Goal: Find specific page/section: Find specific page/section

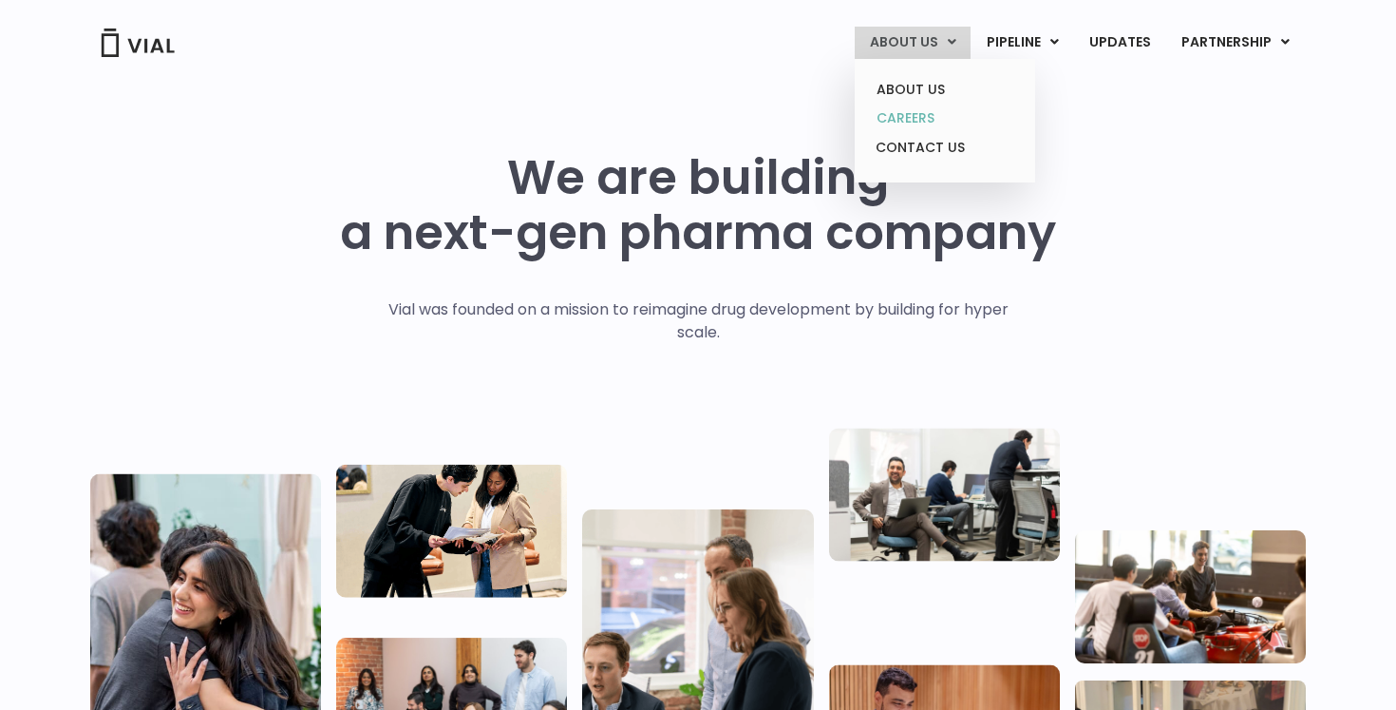
click at [924, 123] on link "CAREERS" at bounding box center [945, 118] width 166 height 29
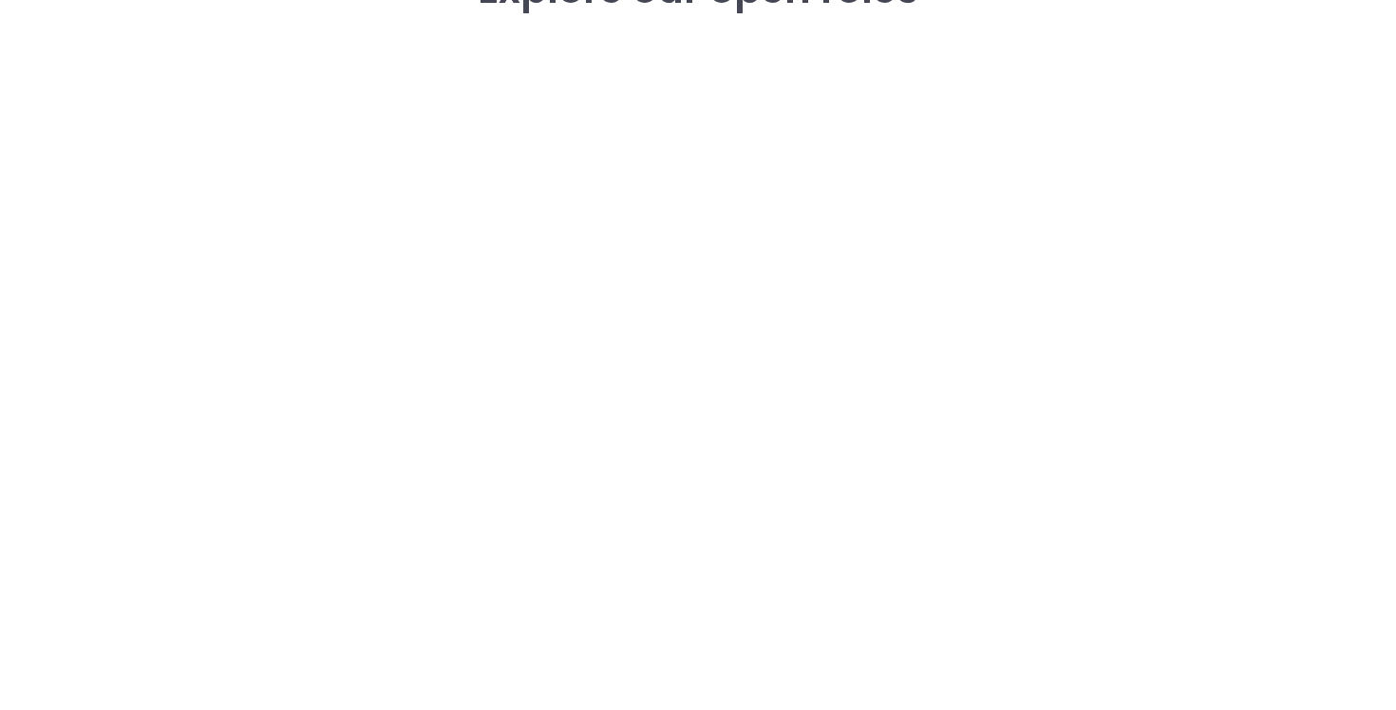
scroll to position [2886, 0]
click at [1165, 232] on div "career opportunities Explore our open roles" at bounding box center [698, 246] width 1216 height 816
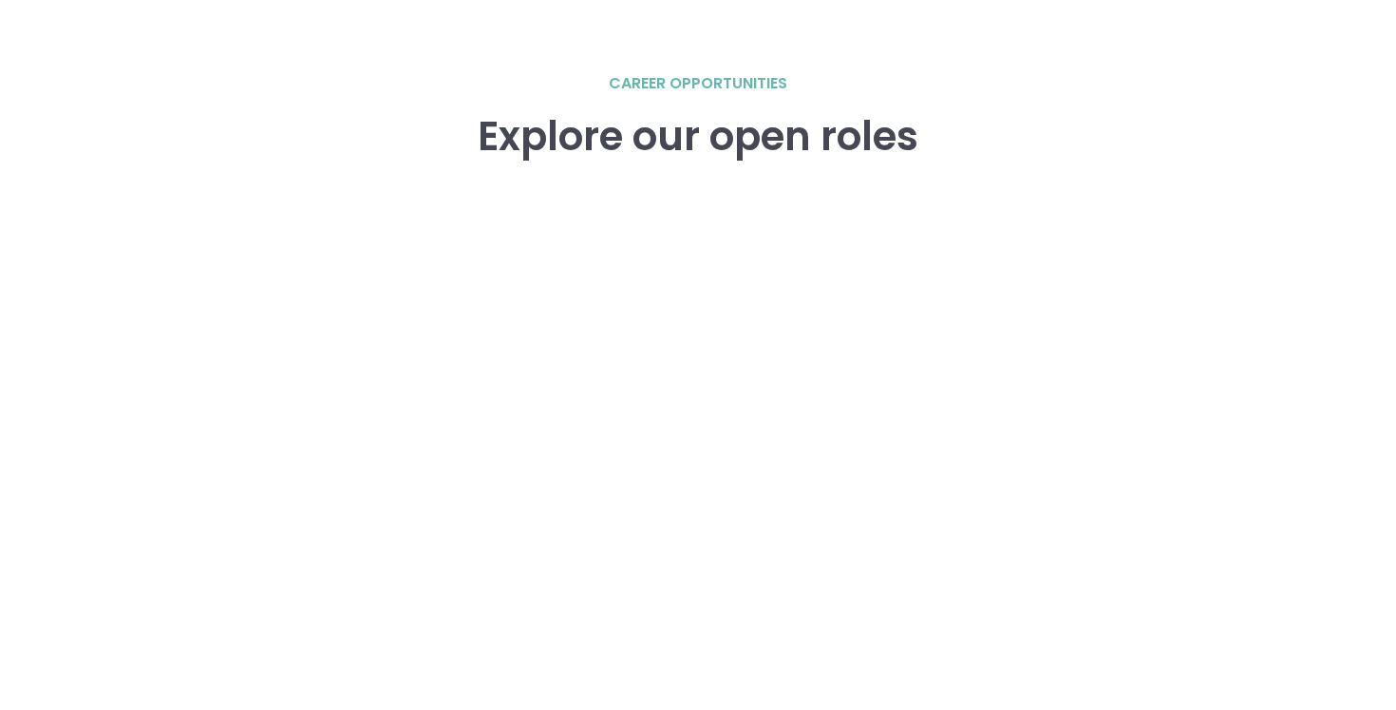
click at [1185, 494] on div "career opportunities Explore our open roles" at bounding box center [698, 480] width 1216 height 816
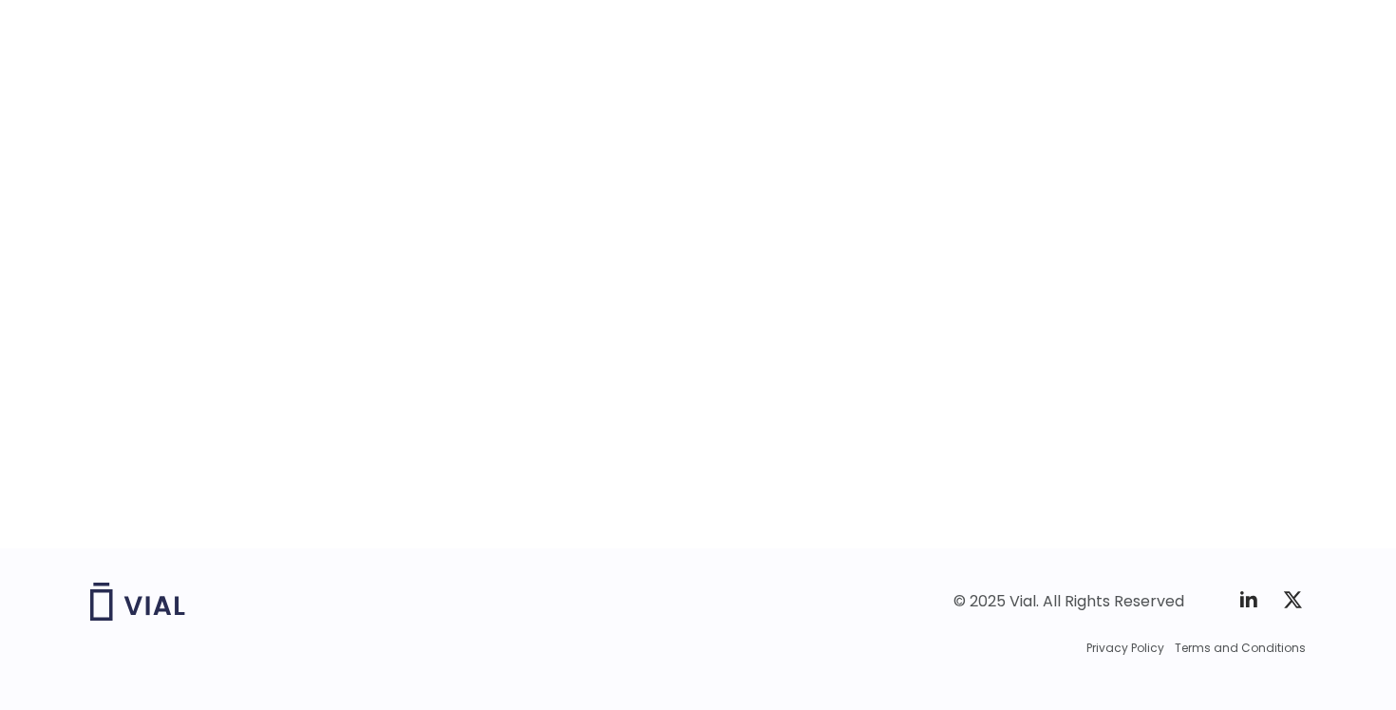
scroll to position [2993, 0]
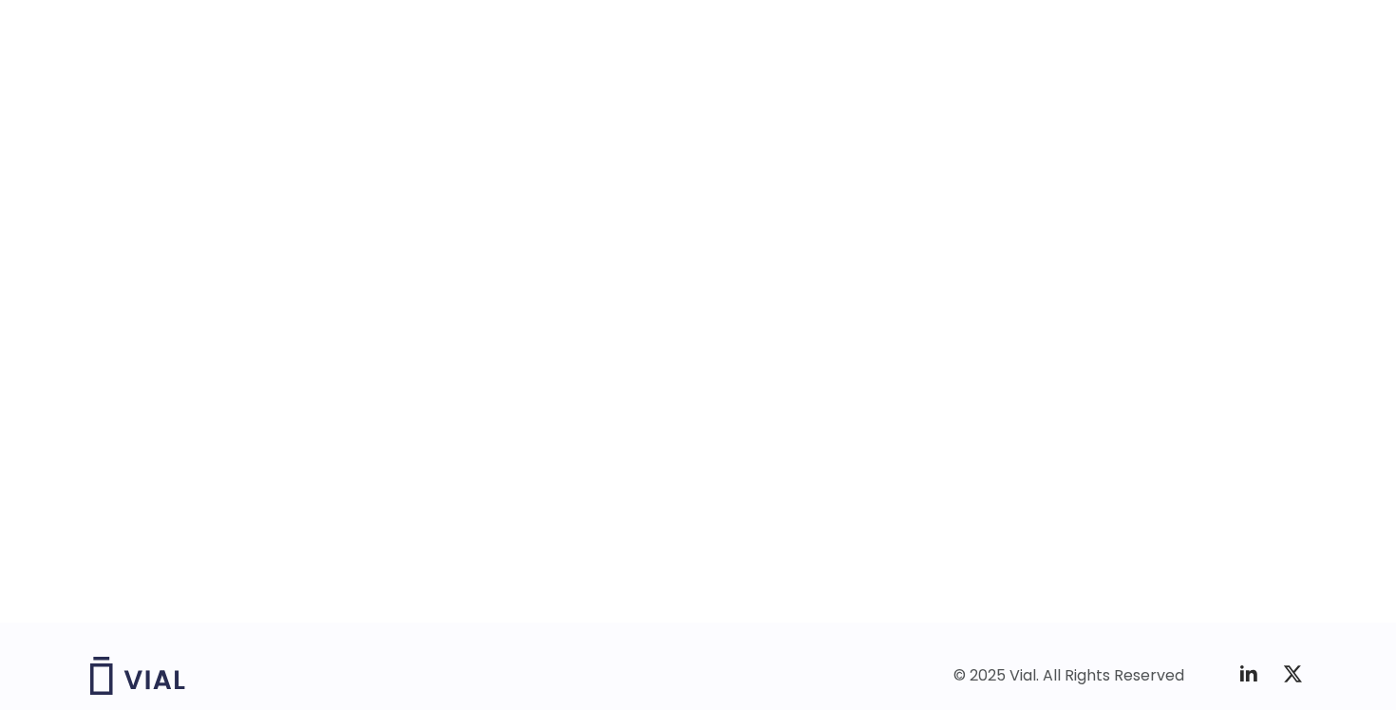
click at [1317, 254] on div "career opportunities Explore our open roles" at bounding box center [698, 166] width 1396 height 911
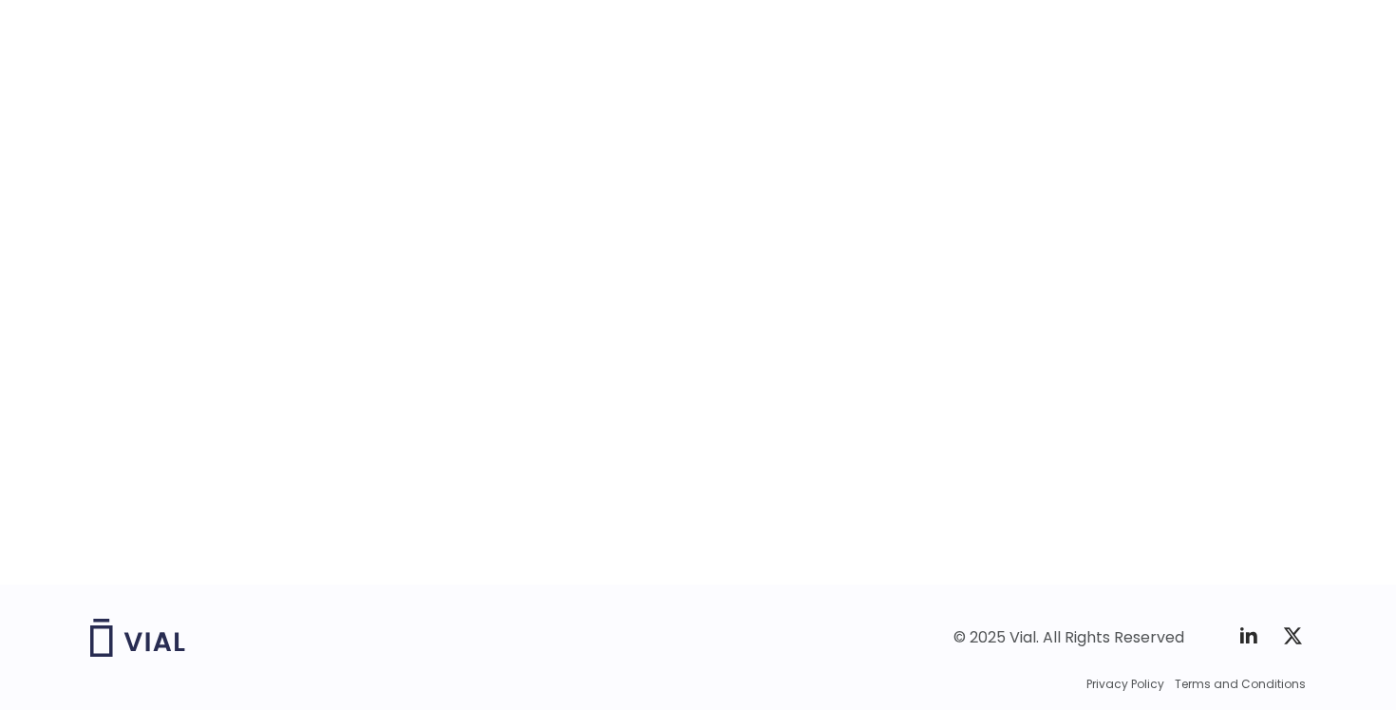
click at [1327, 469] on div "career opportunities Explore our open roles" at bounding box center [698, 128] width 1396 height 911
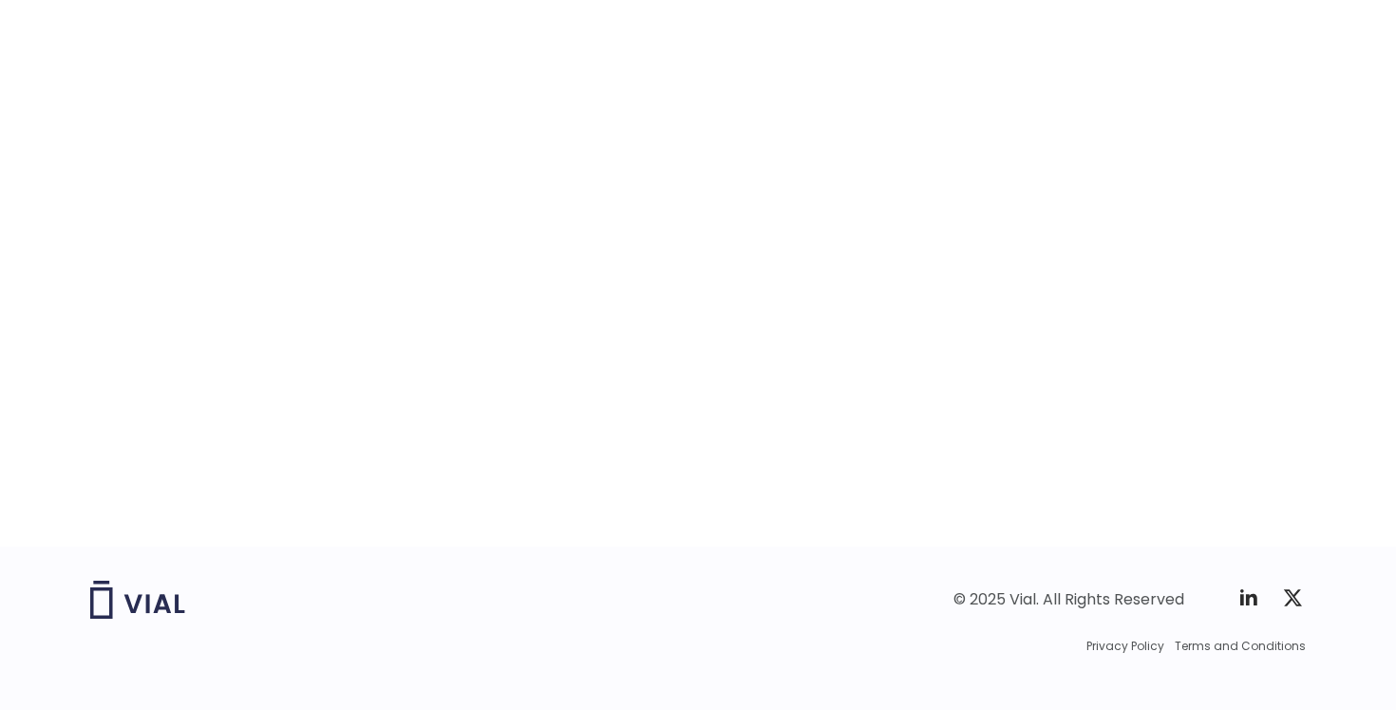
scroll to position [0, 0]
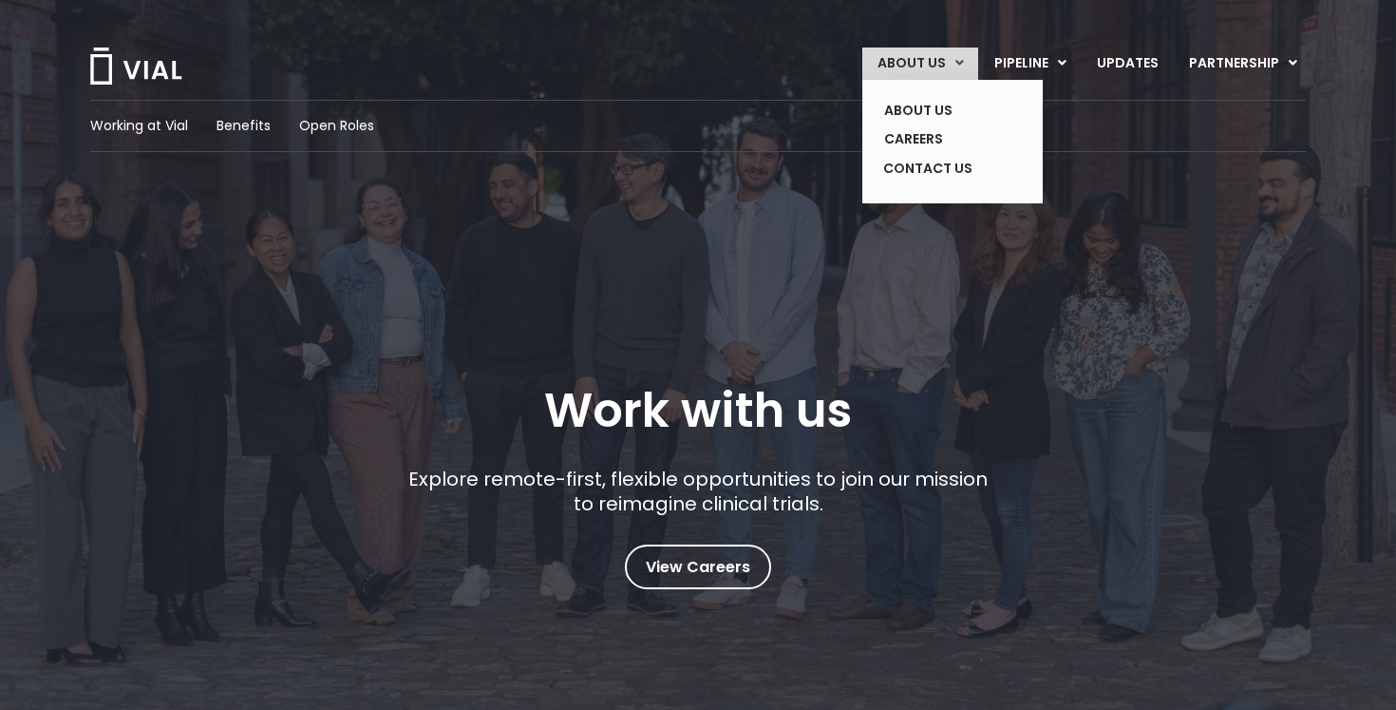
click at [926, 52] on link "ABOUT US" at bounding box center [920, 63] width 116 height 32
click at [923, 122] on link "ABOUT US" at bounding box center [938, 110] width 139 height 29
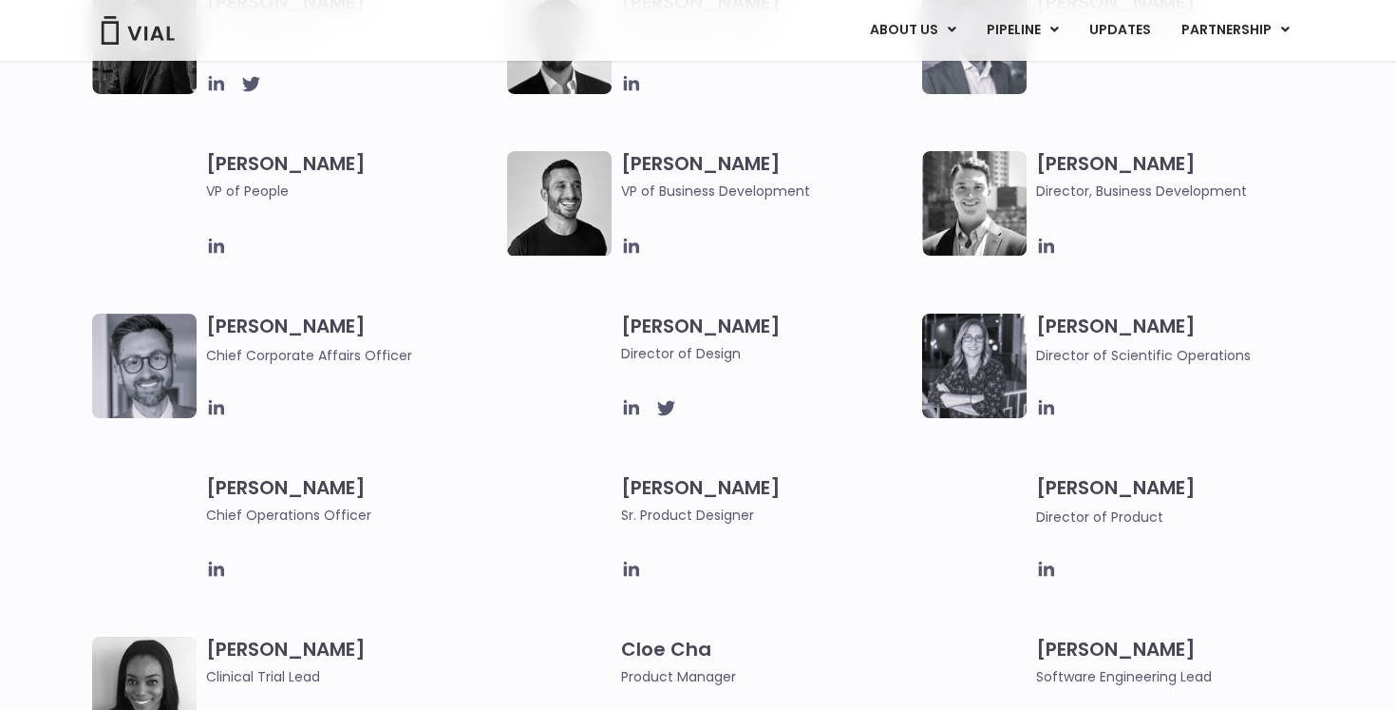
scroll to position [1764, 0]
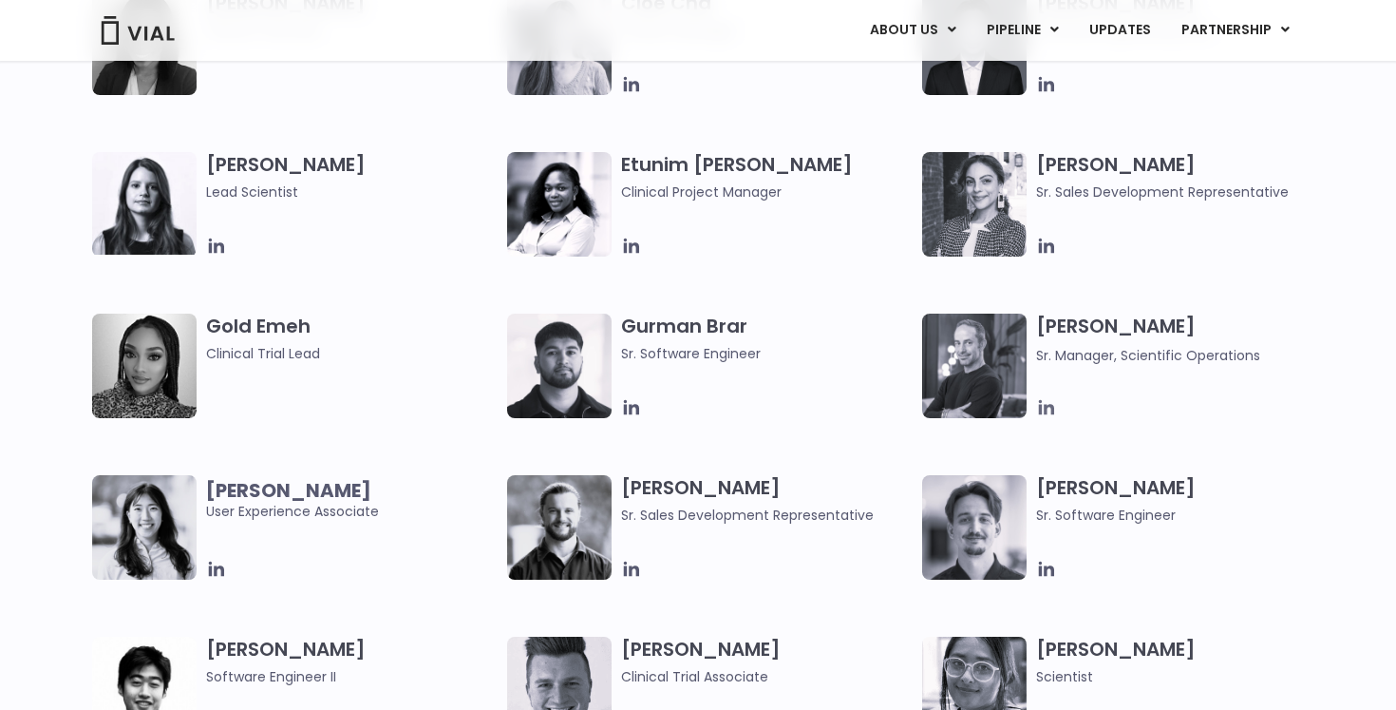
click at [1050, 409] on icon at bounding box center [1046, 407] width 21 height 21
click at [218, 247] on icon at bounding box center [216, 246] width 21 height 21
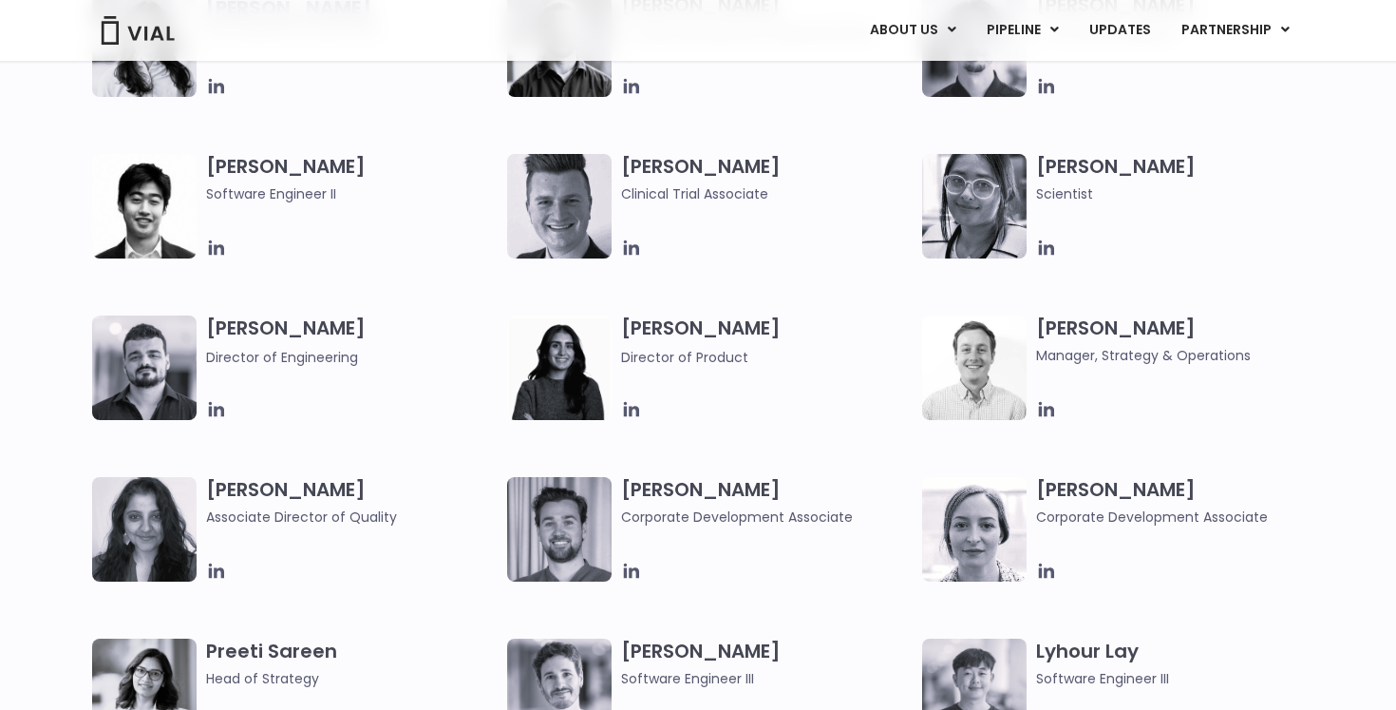
scroll to position [3536, 0]
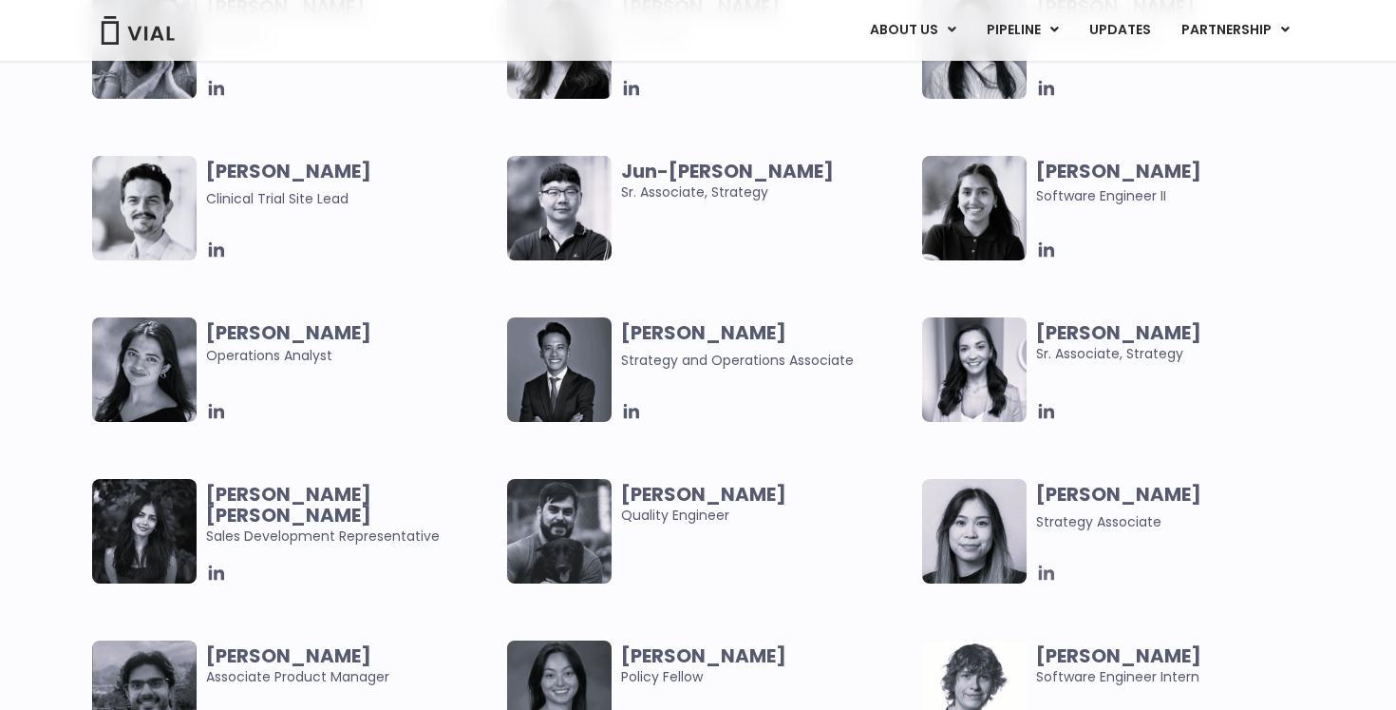
click at [1046, 578] on icon at bounding box center [1046, 572] width 21 height 21
click at [1046, 407] on icon at bounding box center [1046, 411] width 21 height 21
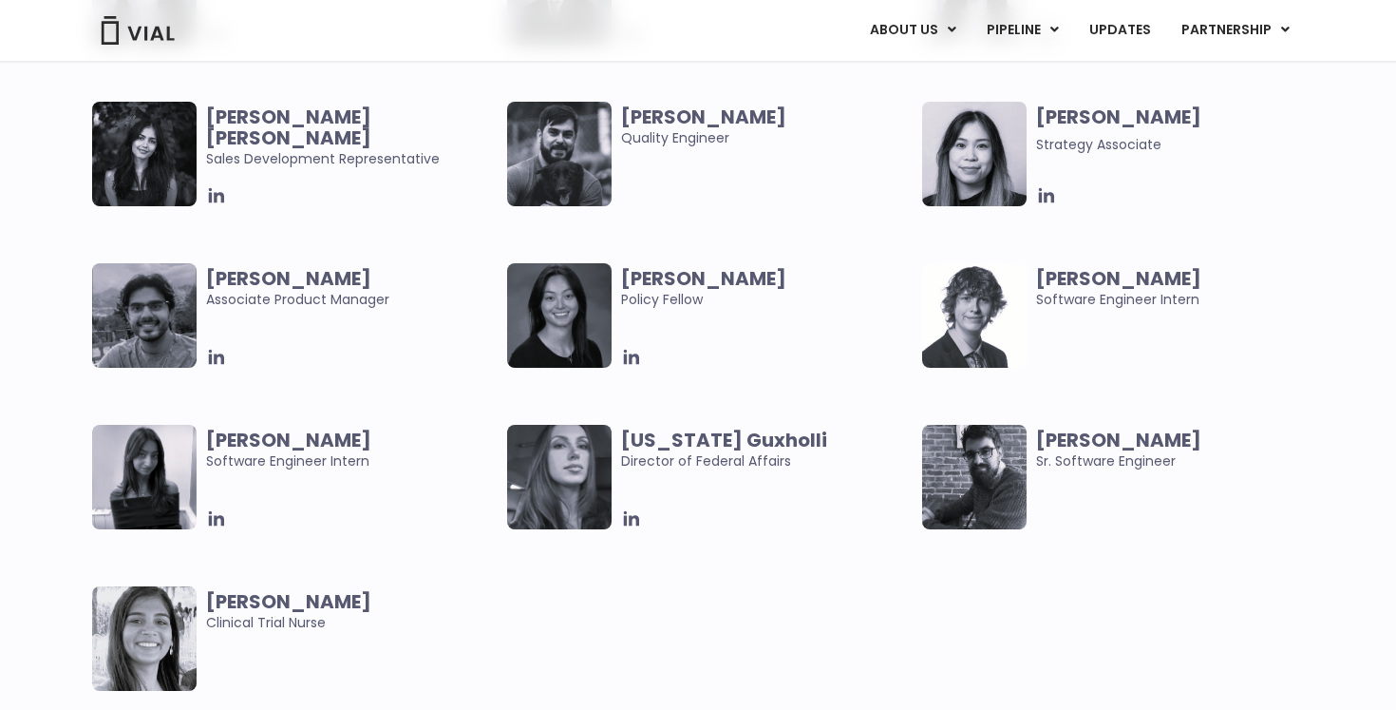
scroll to position [3916, 0]
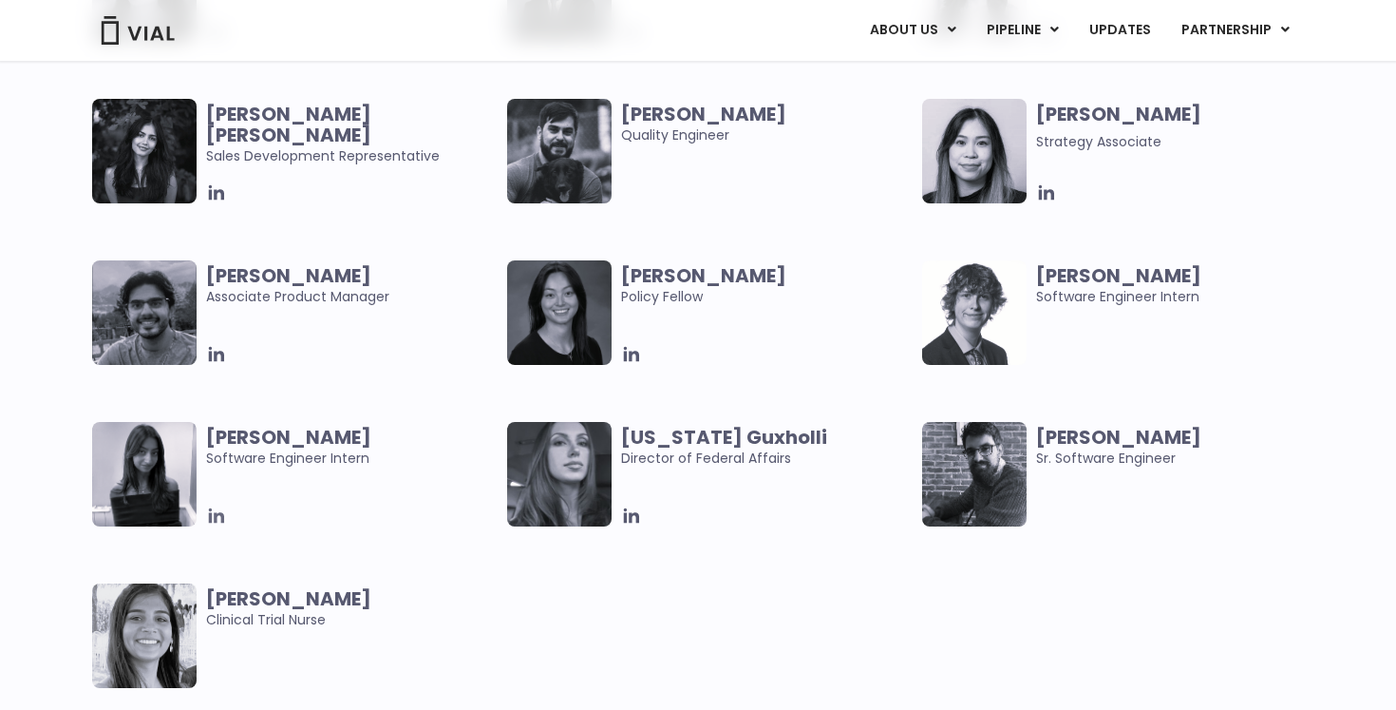
click at [224, 514] on icon at bounding box center [216, 515] width 21 height 21
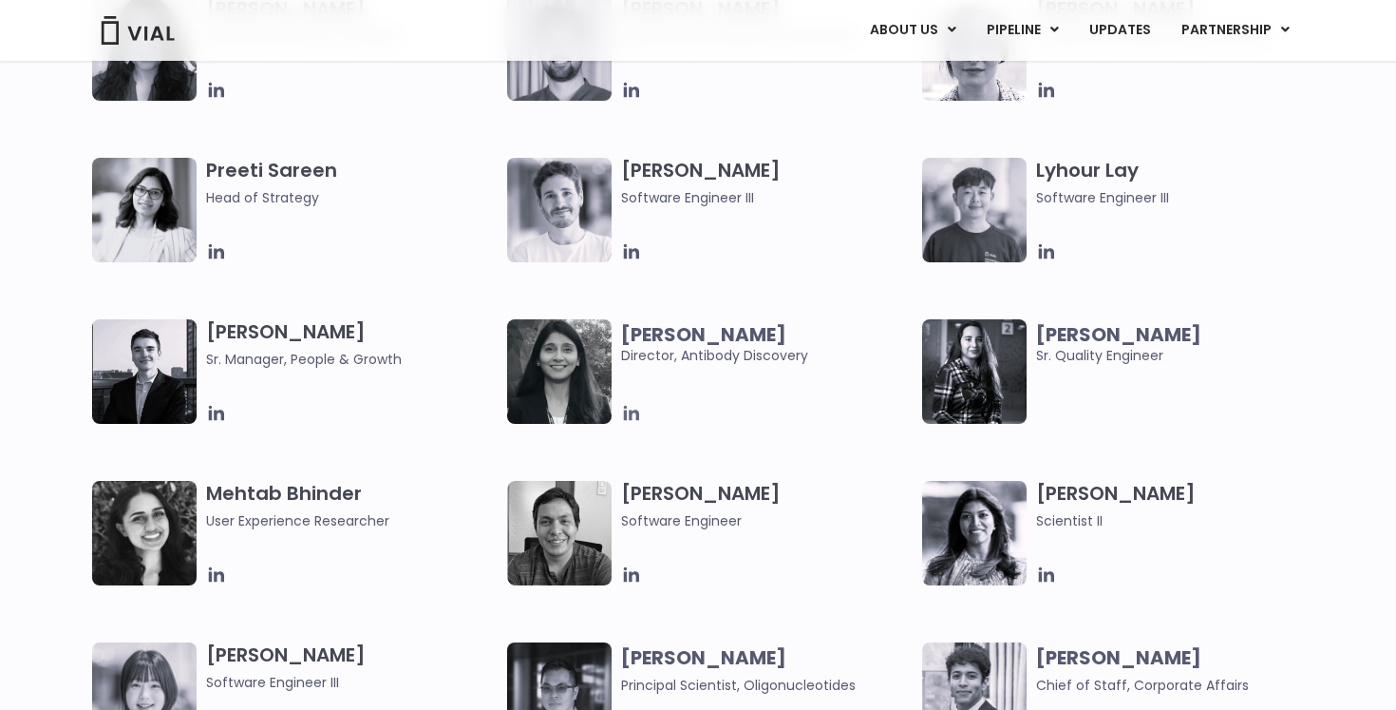
click at [635, 415] on icon at bounding box center [631, 413] width 21 height 21
